Goal: Task Accomplishment & Management: Use online tool/utility

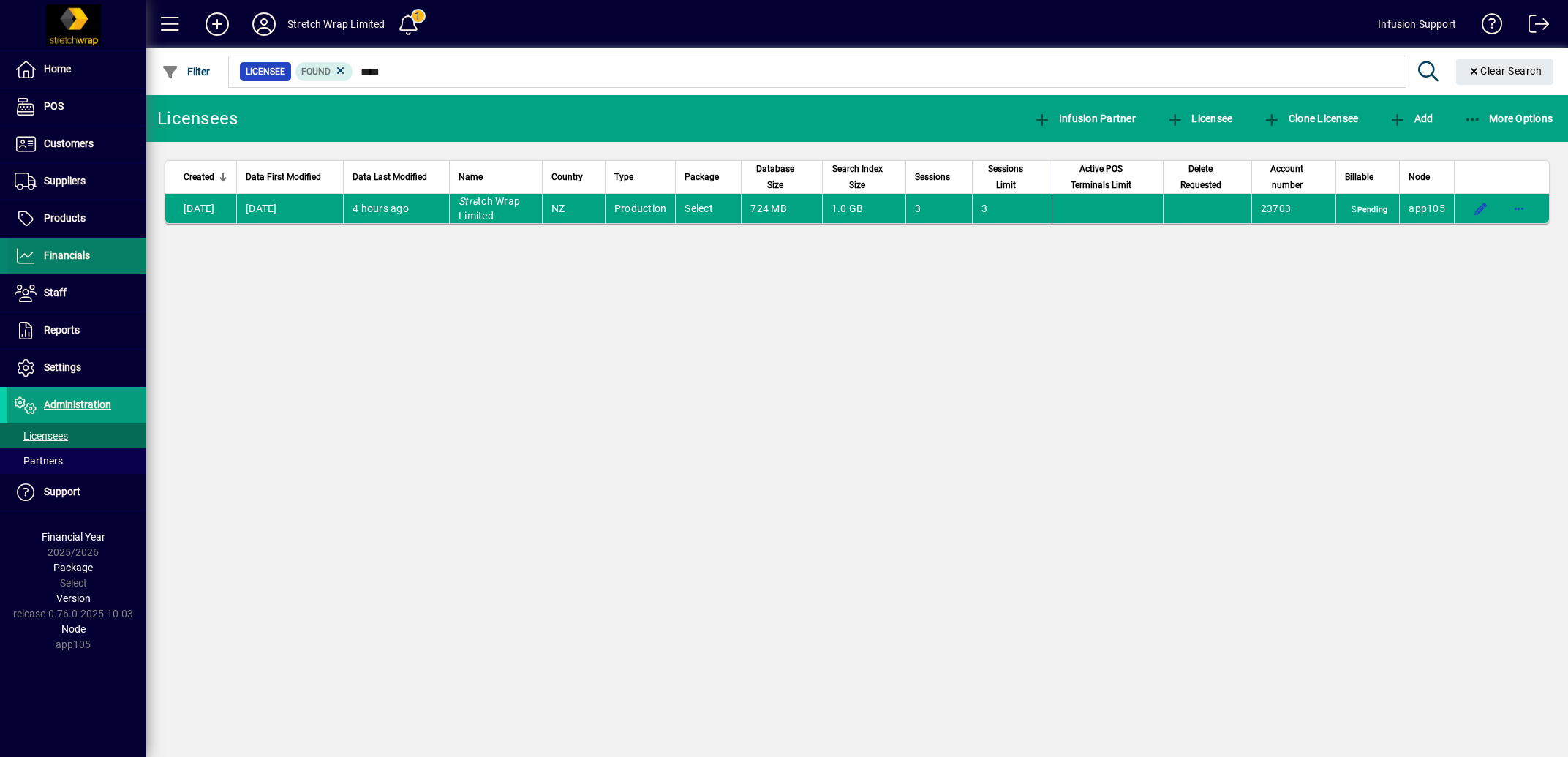
click at [76, 248] on span "Financials" at bounding box center [49, 255] width 82 height 18
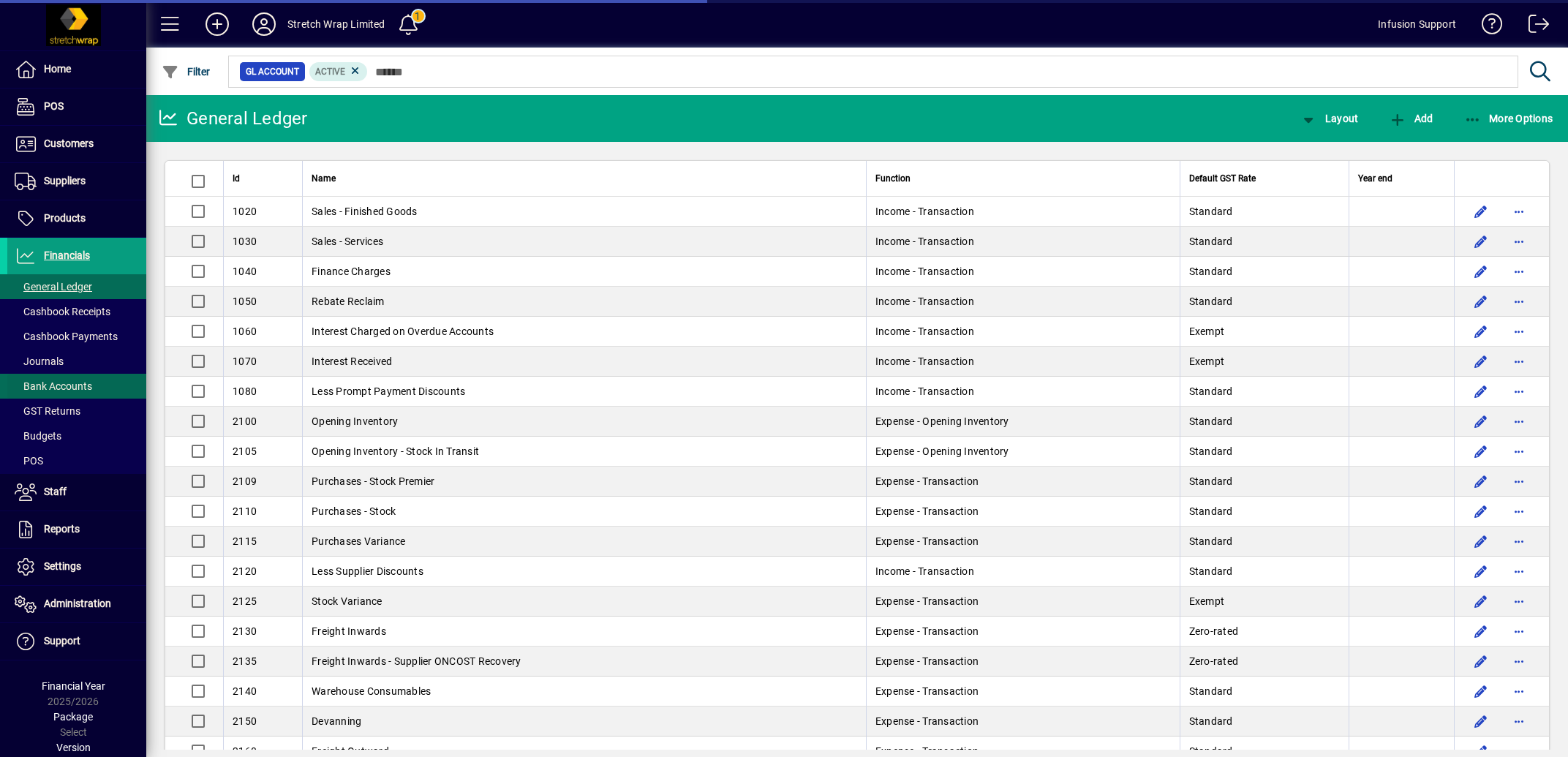
click at [76, 386] on span "Bank Accounts" at bounding box center [53, 386] width 78 height 12
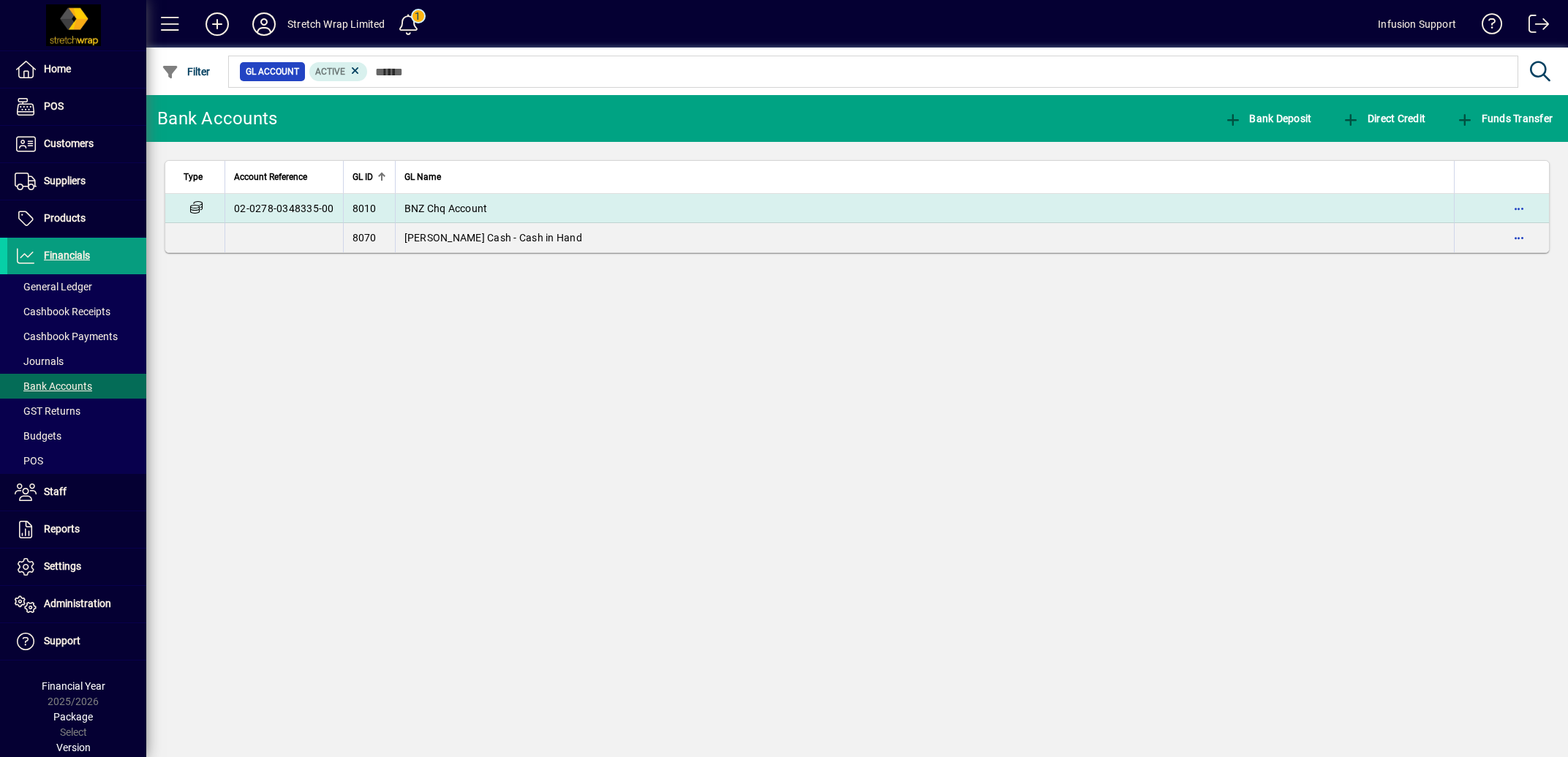
click at [443, 202] on td "BNZ Chq Account" at bounding box center [924, 208] width 1059 height 29
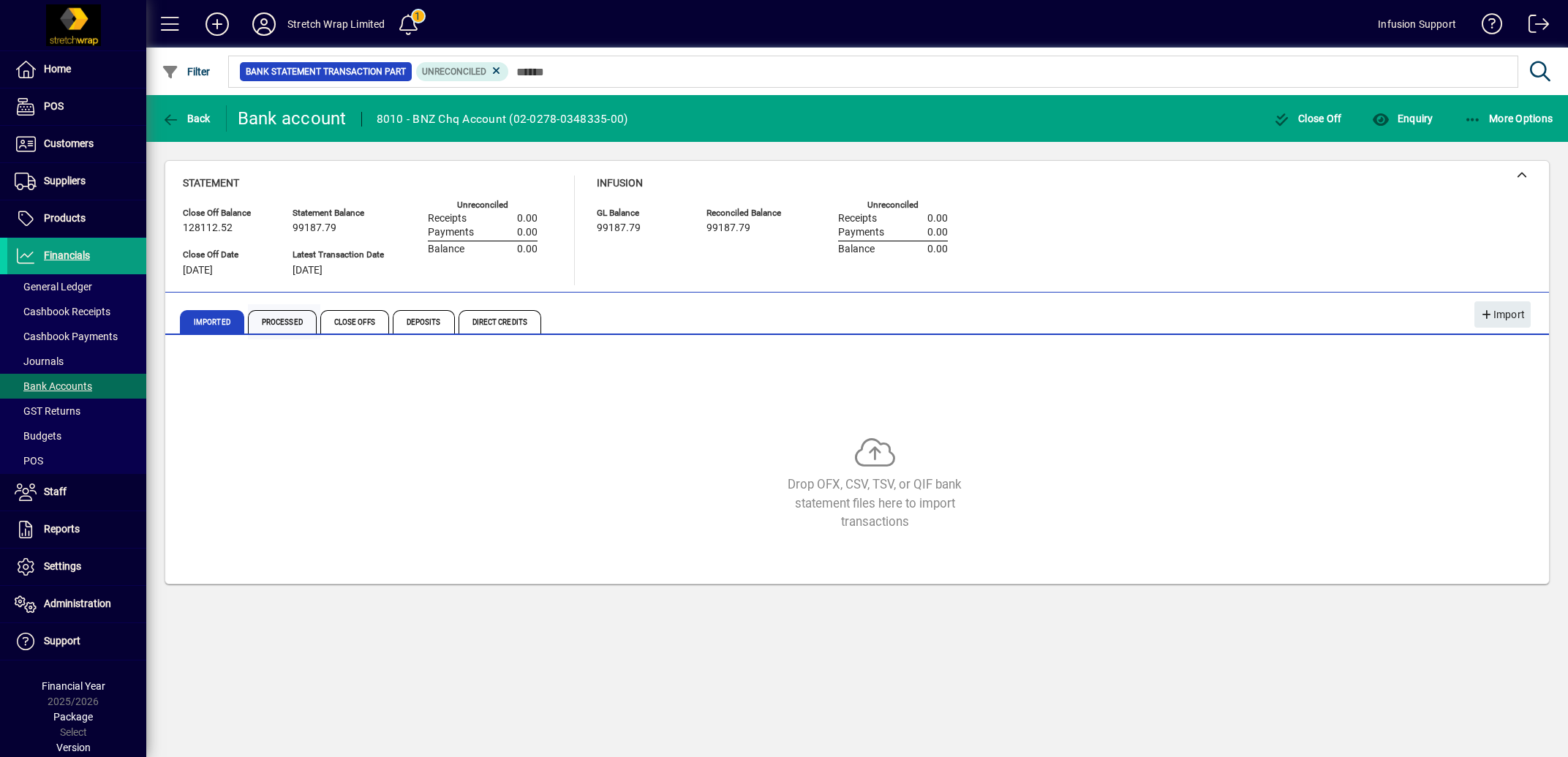
click at [296, 323] on span "Processed" at bounding box center [282, 321] width 68 height 23
